Goal: Task Accomplishment & Management: Use online tool/utility

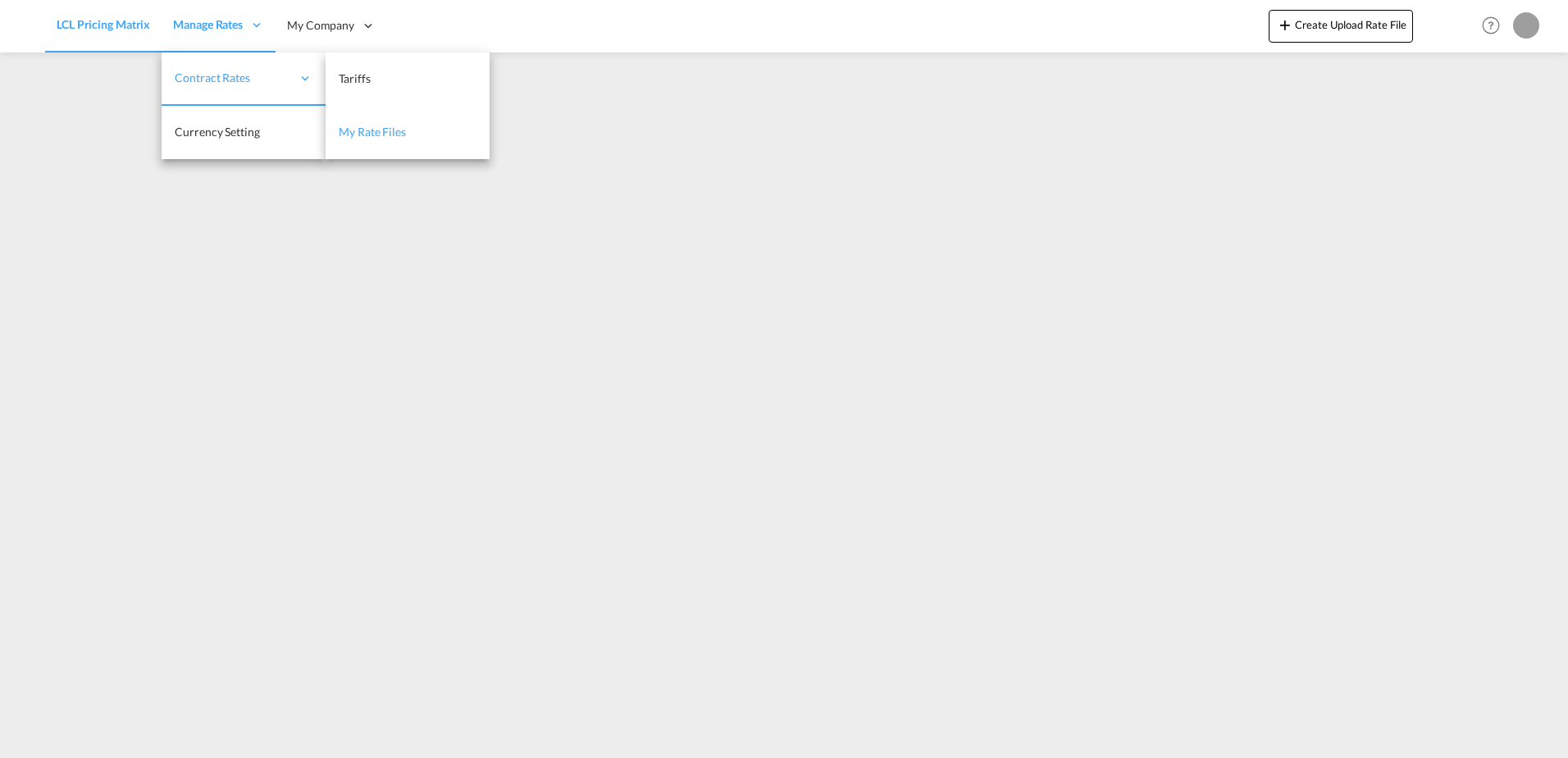
click at [356, 118] on link "My Rate Files" at bounding box center [407, 132] width 164 height 53
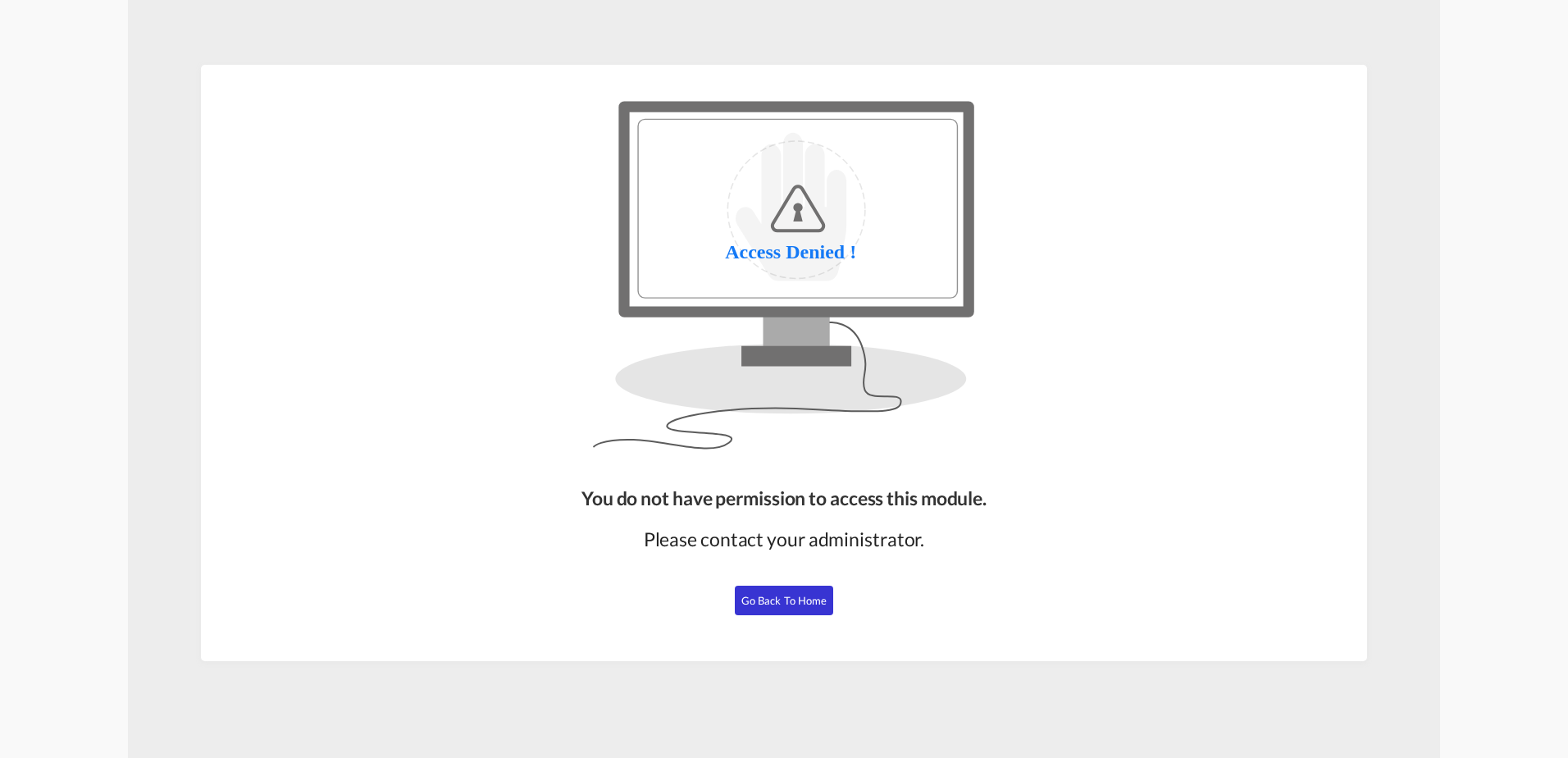
click at [792, 602] on span "Go Back to Home" at bounding box center [784, 600] width 86 height 13
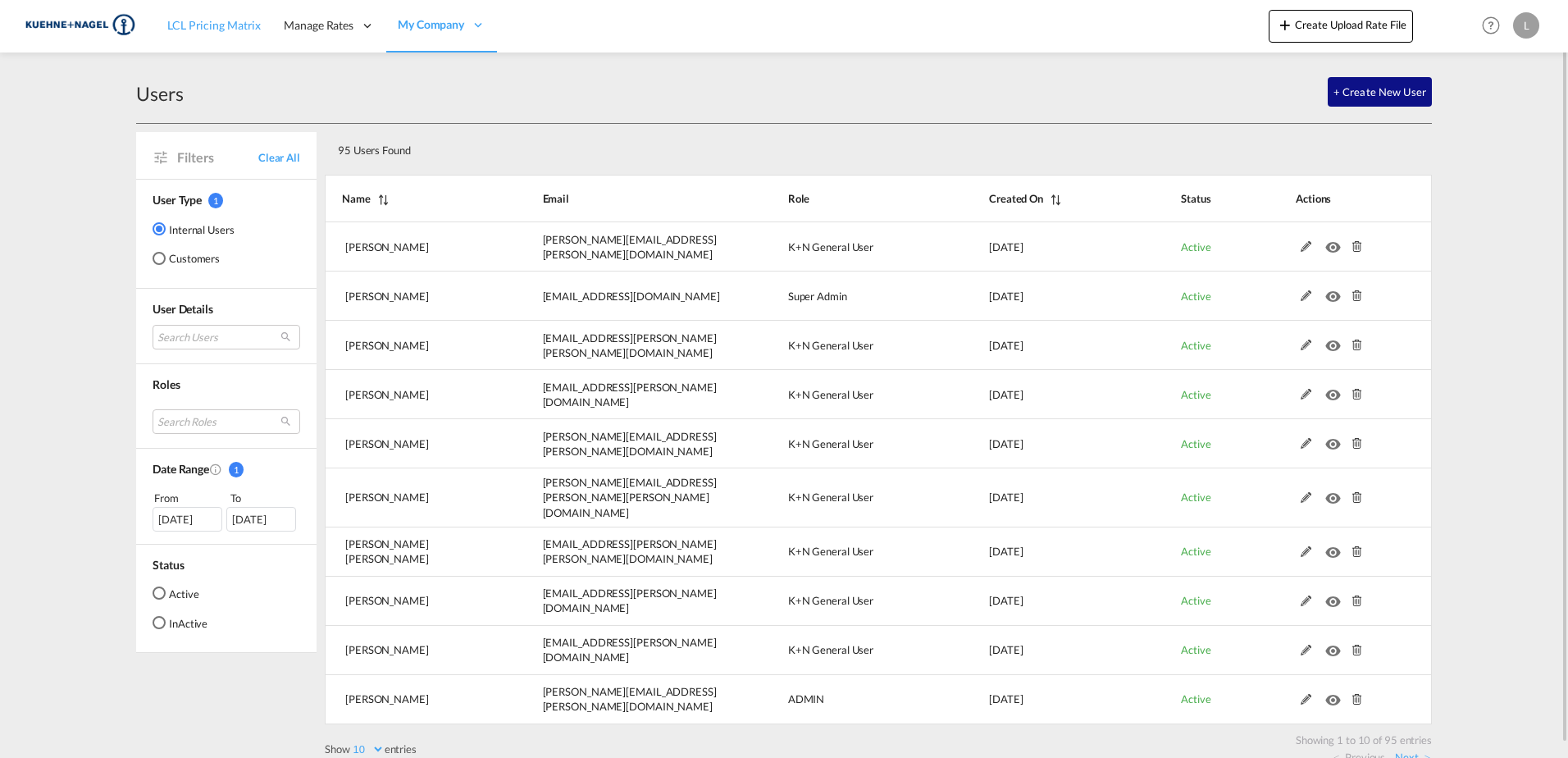
click at [246, 29] on span "LCL Pricing Matrix" at bounding box center [214, 24] width 94 height 14
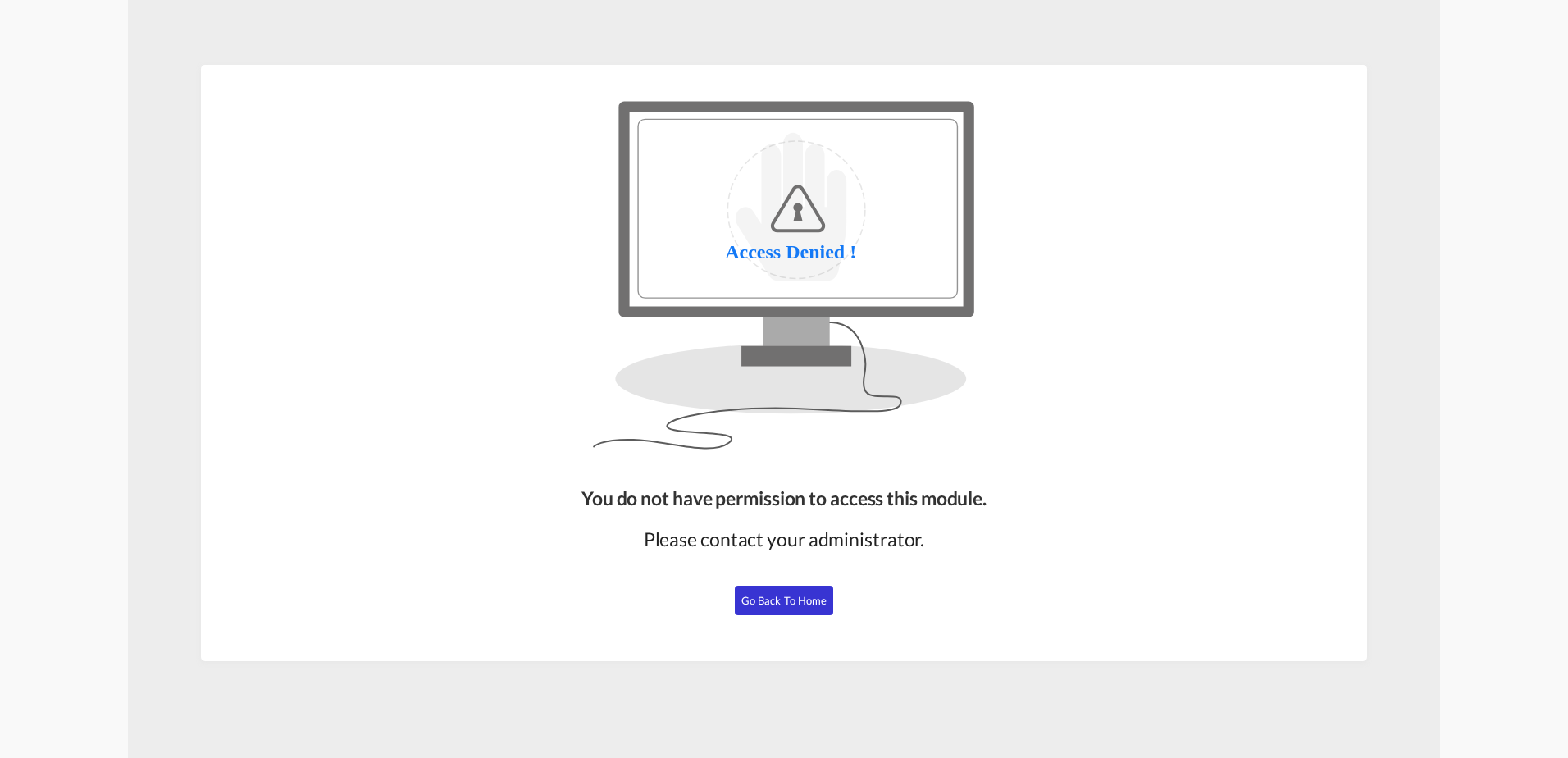
click at [783, 595] on span "Go Back to Home" at bounding box center [784, 600] width 86 height 13
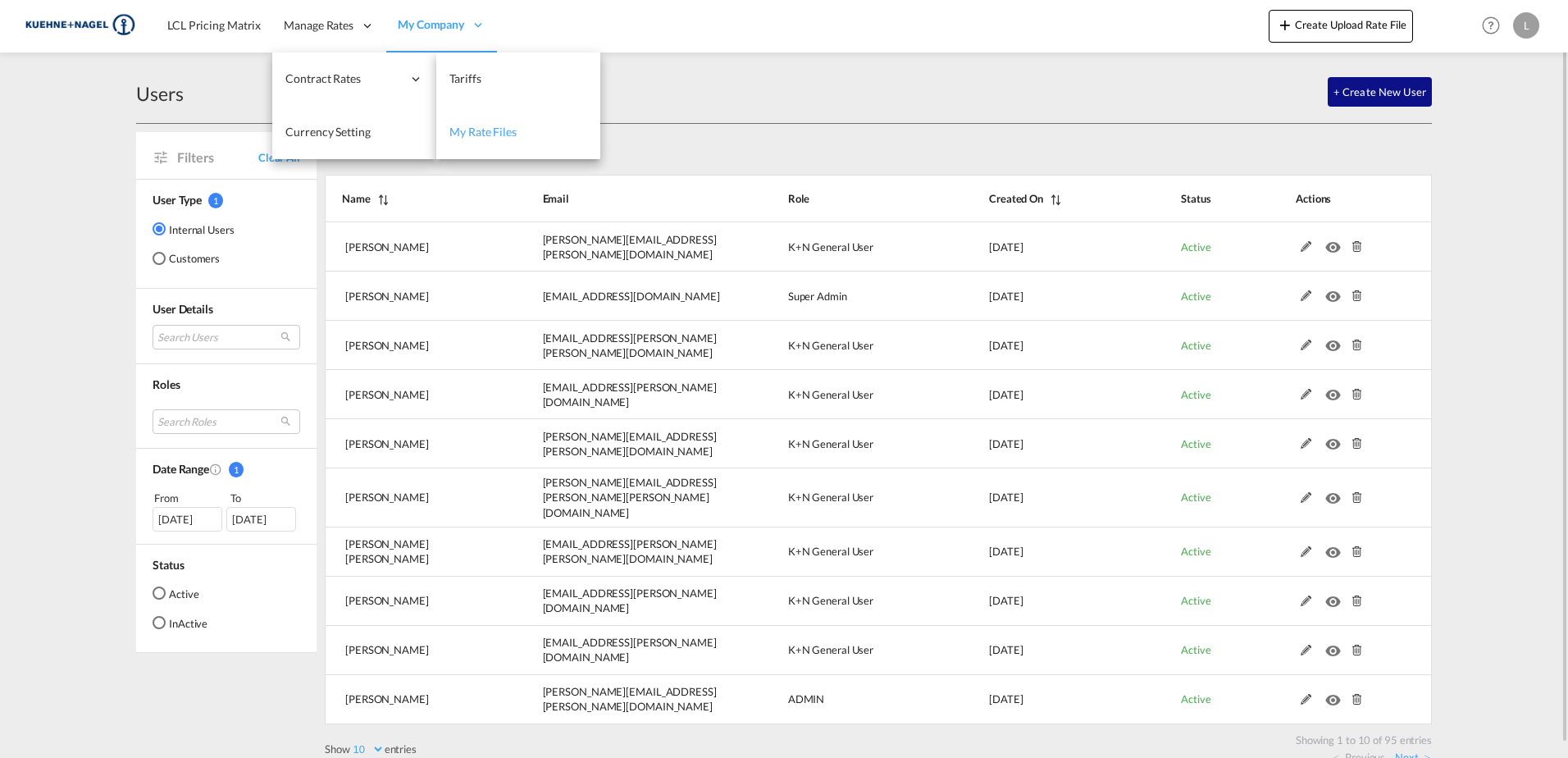
click at [511, 138] on span "My Rate Files" at bounding box center [483, 131] width 67 height 14
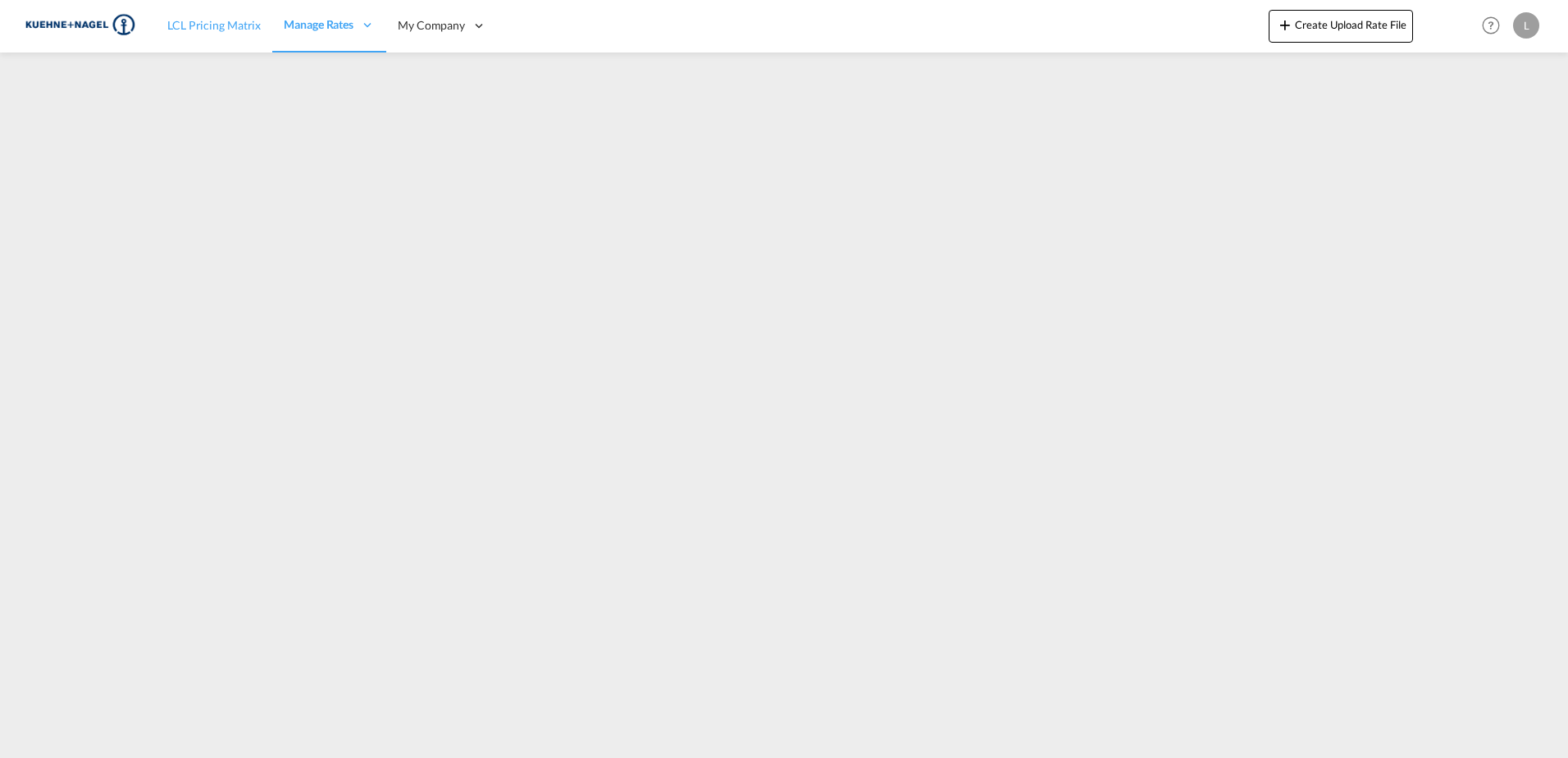
click at [233, 34] on link "LCL Pricing Matrix" at bounding box center [213, 25] width 116 height 53
